Goal: Register for event/course

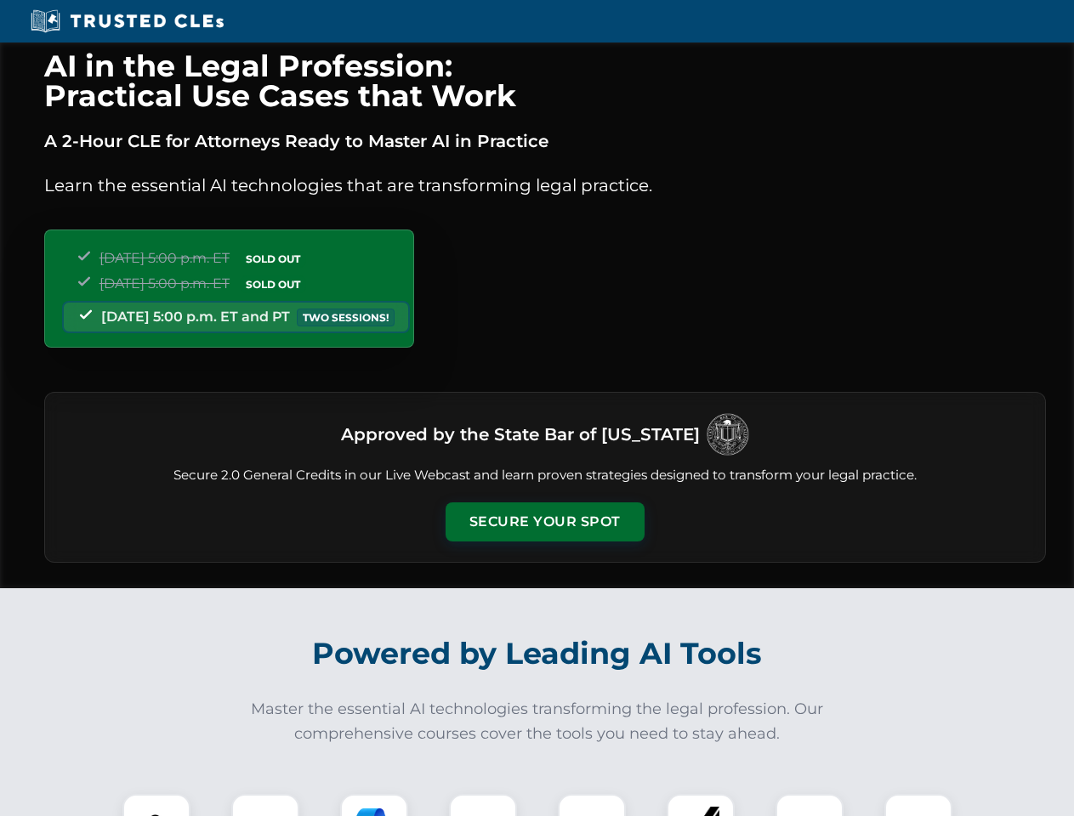
click at [544, 522] on button "Secure Your Spot" at bounding box center [545, 522] width 199 height 39
click at [156, 805] on img at bounding box center [156, 828] width 49 height 49
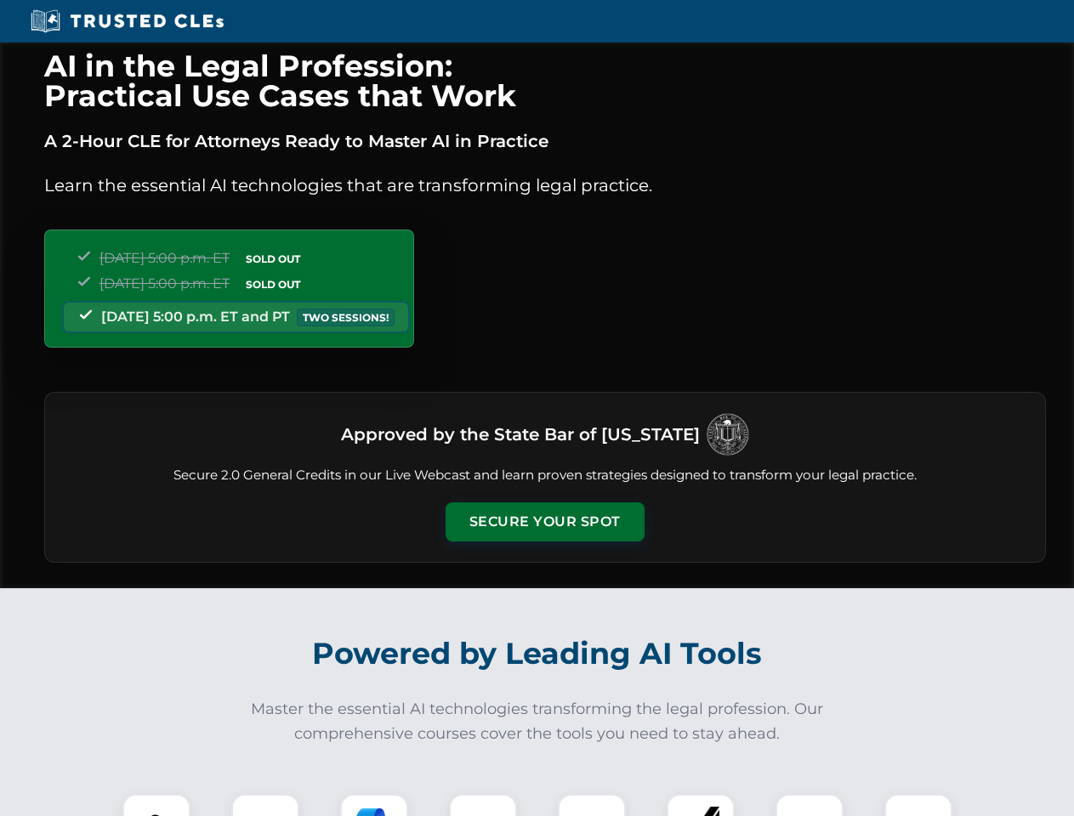
scroll to position [1474, 0]
